Goal: Navigation & Orientation: Go to known website

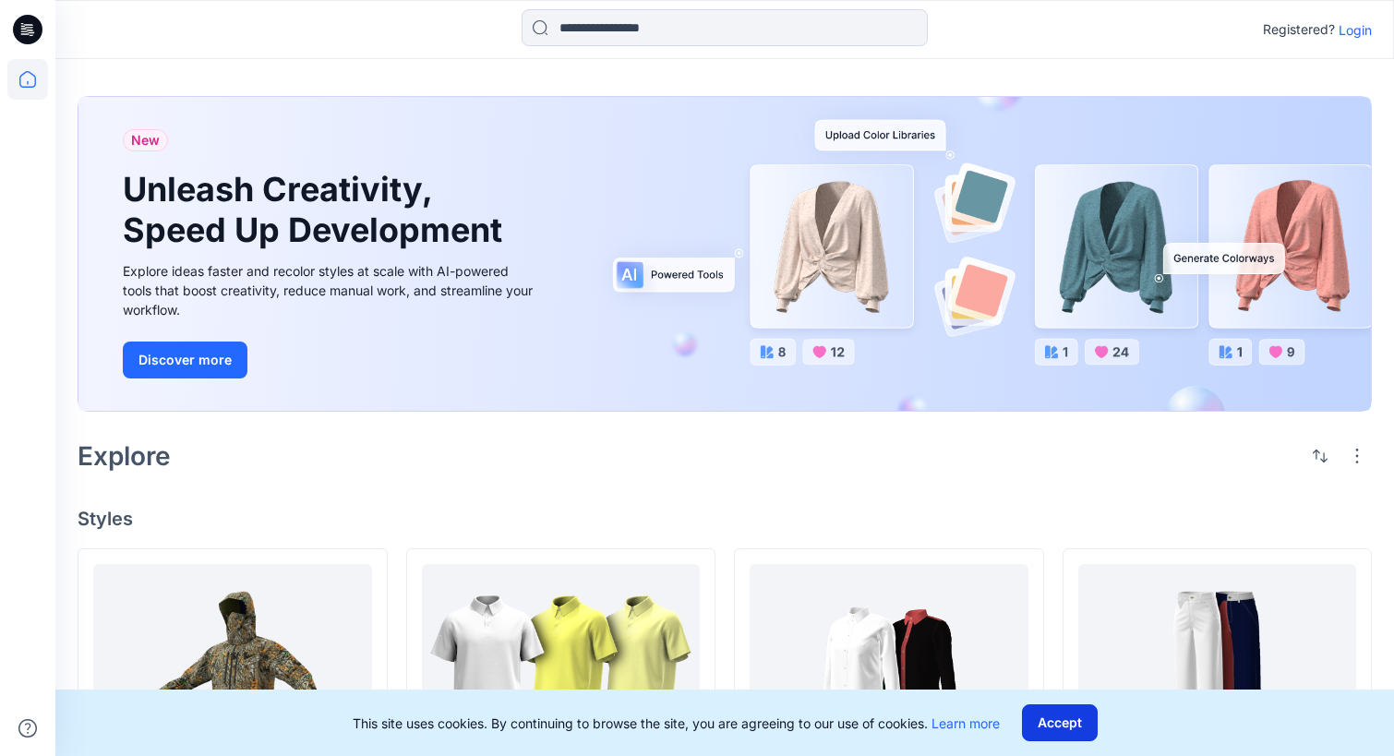
click at [1091, 730] on button "Accept" at bounding box center [1060, 723] width 76 height 37
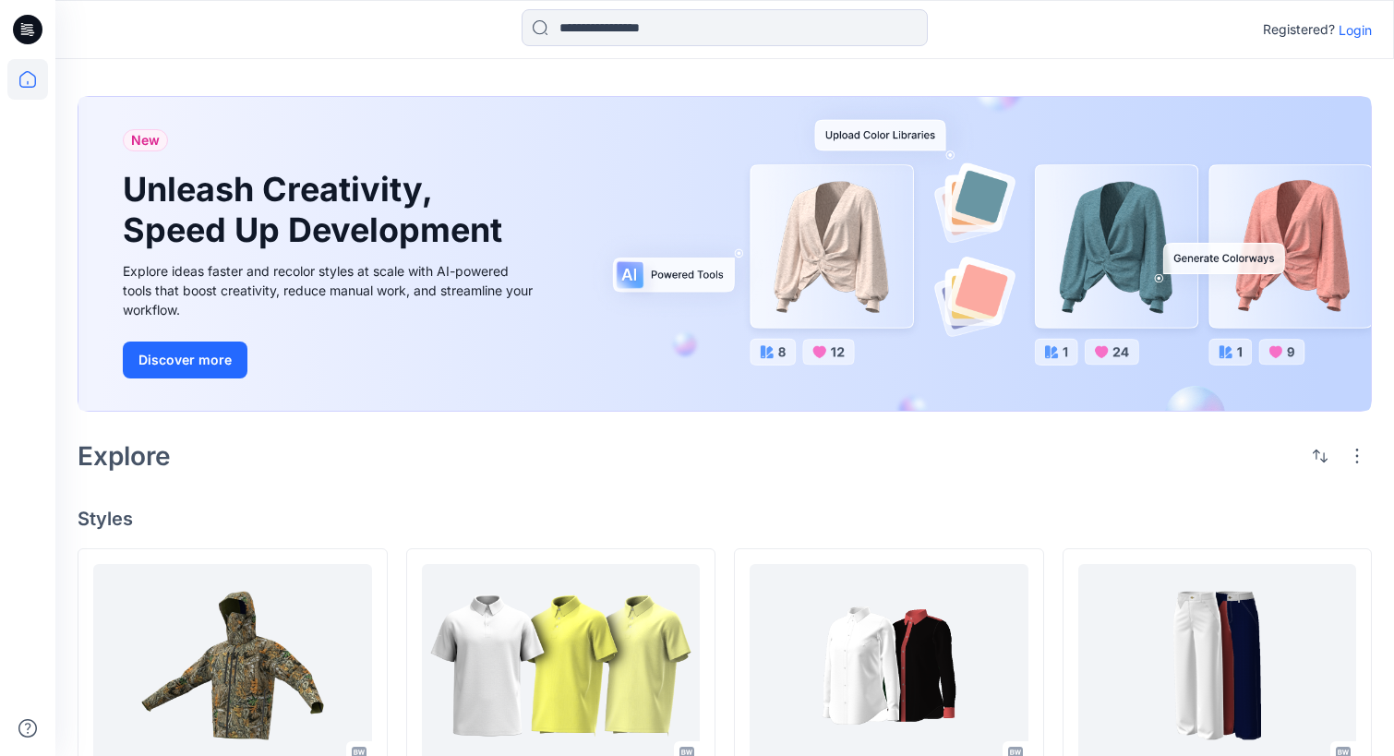
click at [1297, 36] on p "Registered?" at bounding box center [1299, 29] width 72 height 22
click at [1298, 30] on p "Registered?" at bounding box center [1299, 29] width 72 height 22
click at [29, 31] on icon at bounding box center [28, 30] width 30 height 30
click at [813, 28] on input at bounding box center [725, 27] width 406 height 37
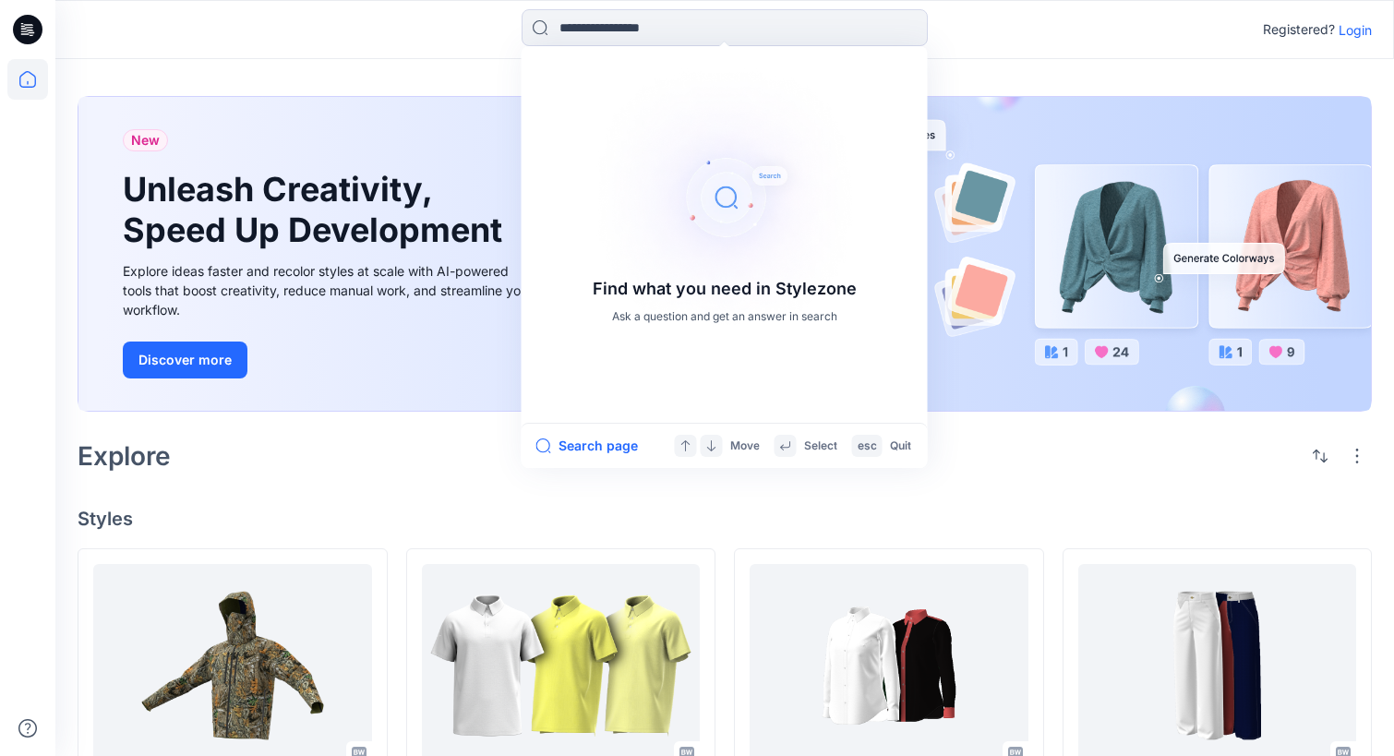
click at [1031, 31] on div "Find what you need in Stylezone Ask a question and get an answer in search Sear…" at bounding box center [725, 29] width 670 height 41
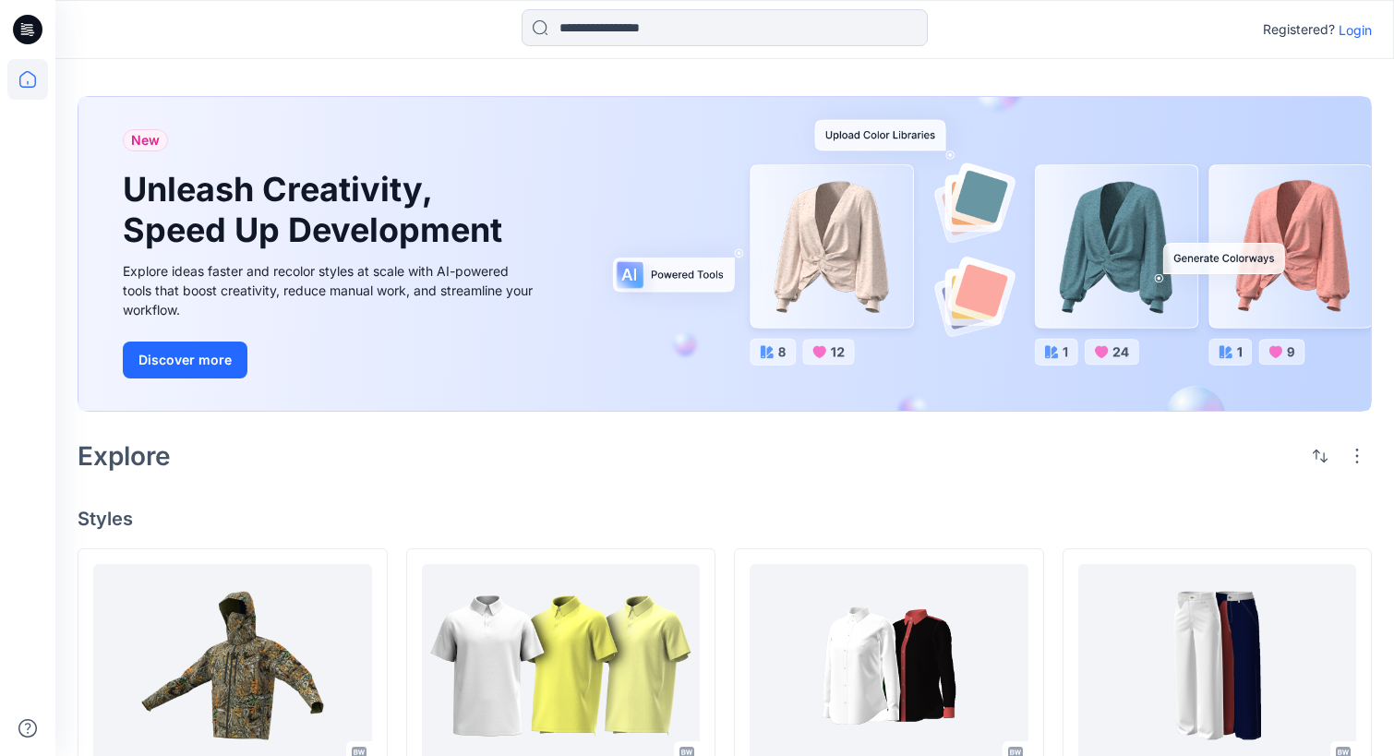
click at [1297, 30] on p "Registered?" at bounding box center [1299, 29] width 72 height 22
click at [1360, 31] on p "Login" at bounding box center [1355, 29] width 33 height 19
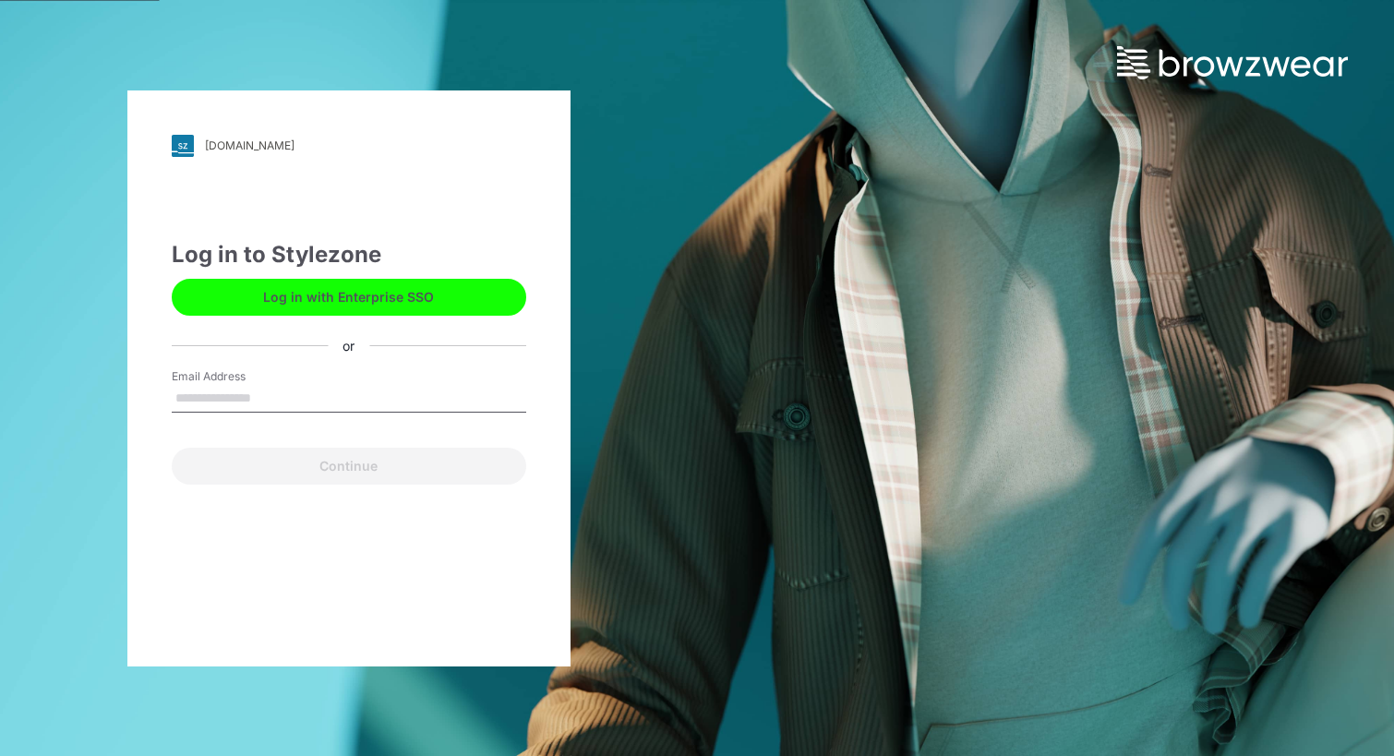
click at [227, 151] on div "friends.stylezone.com" at bounding box center [250, 146] width 90 height 14
